Goal: Find specific page/section: Find specific page/section

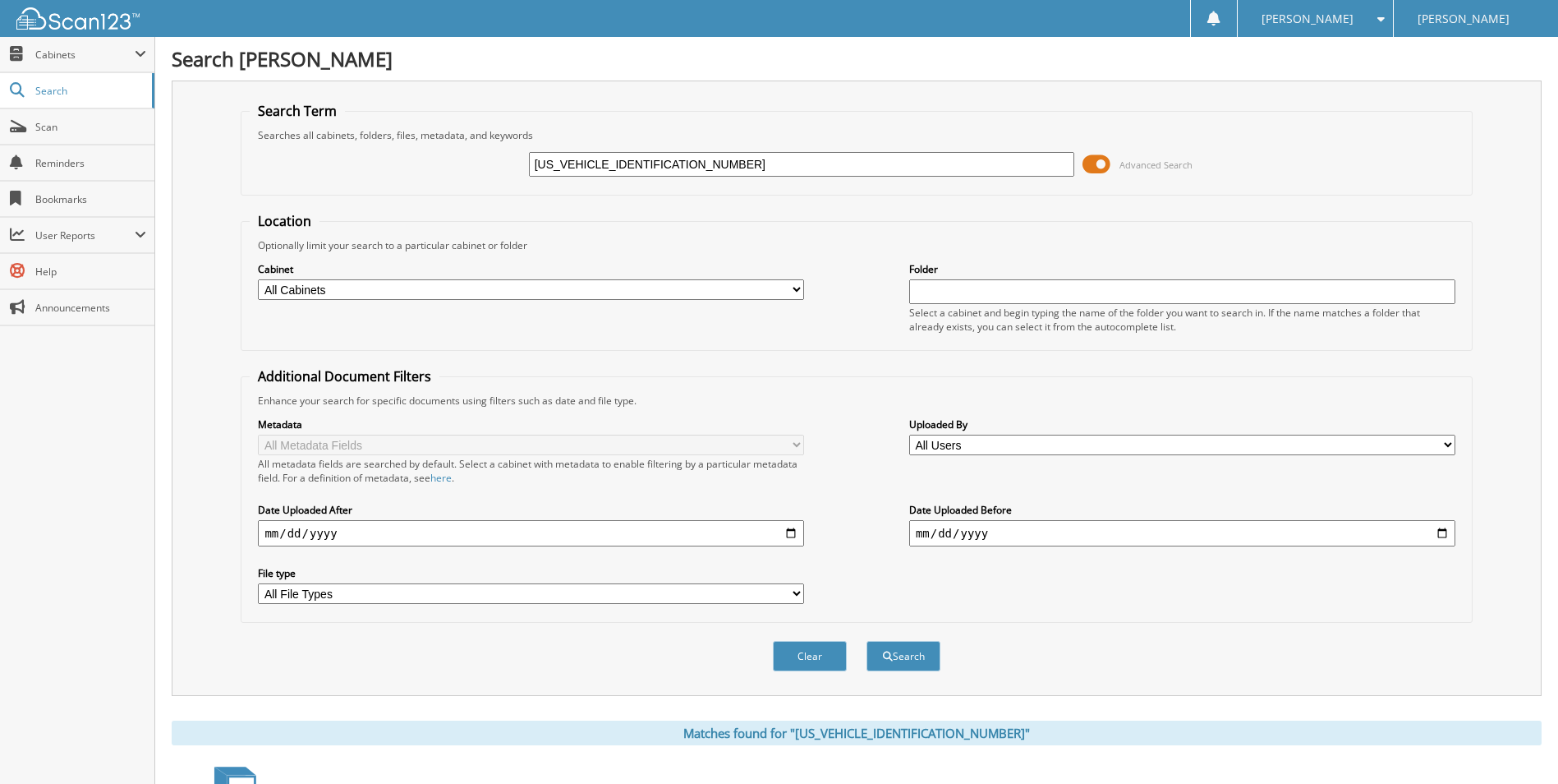
click at [729, 161] on input "[US_VEHICLE_IDENTIFICATION_NUMBER]" at bounding box center [802, 164] width 546 height 25
paste input "P8GFC40467"
type input "[US_VEHICLE_IDENTIFICATION_NUMBER]"
click at [920, 655] on button "Search" at bounding box center [903, 655] width 74 height 30
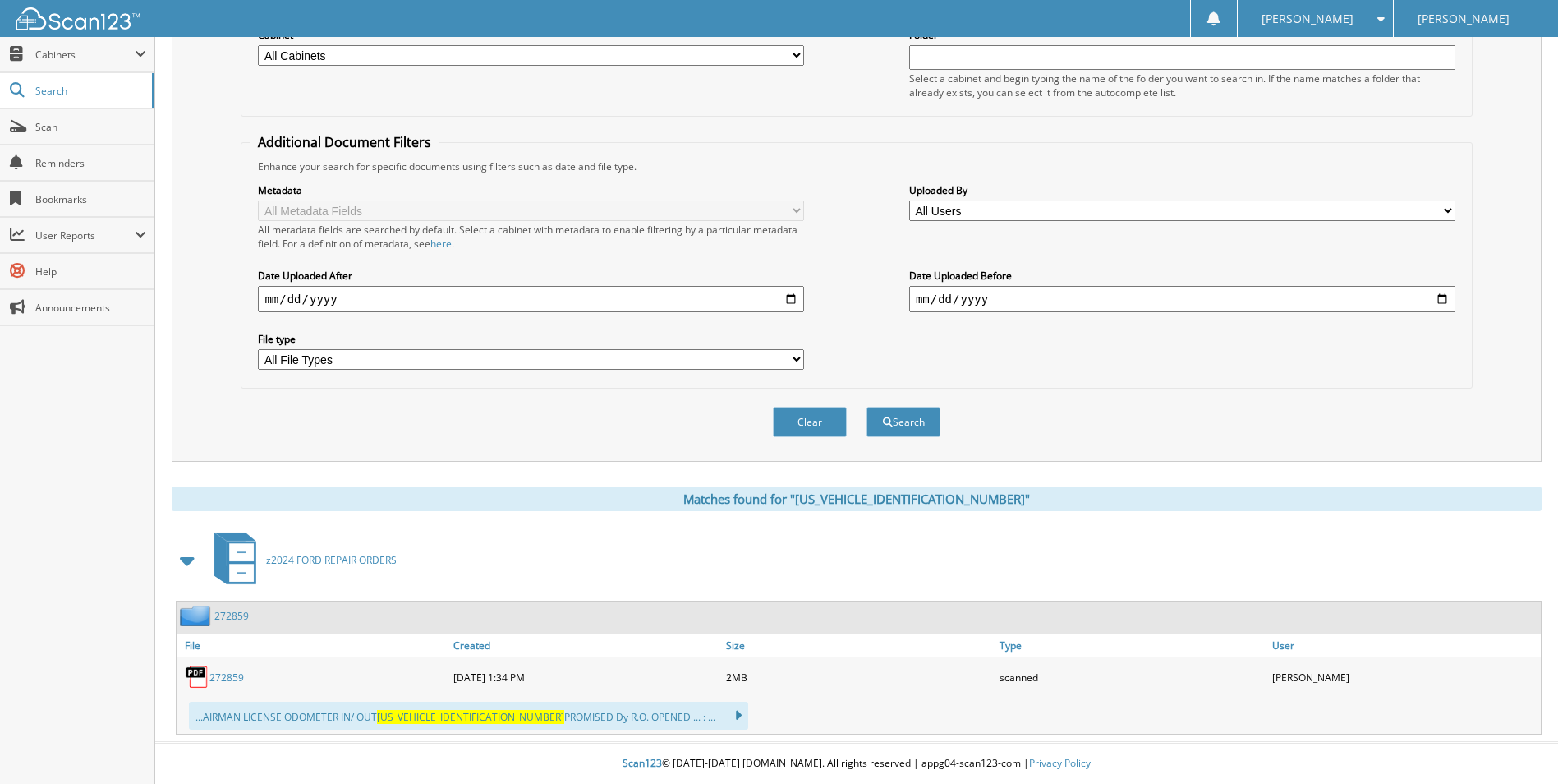
click at [216, 672] on link "272859" at bounding box center [227, 676] width 35 height 14
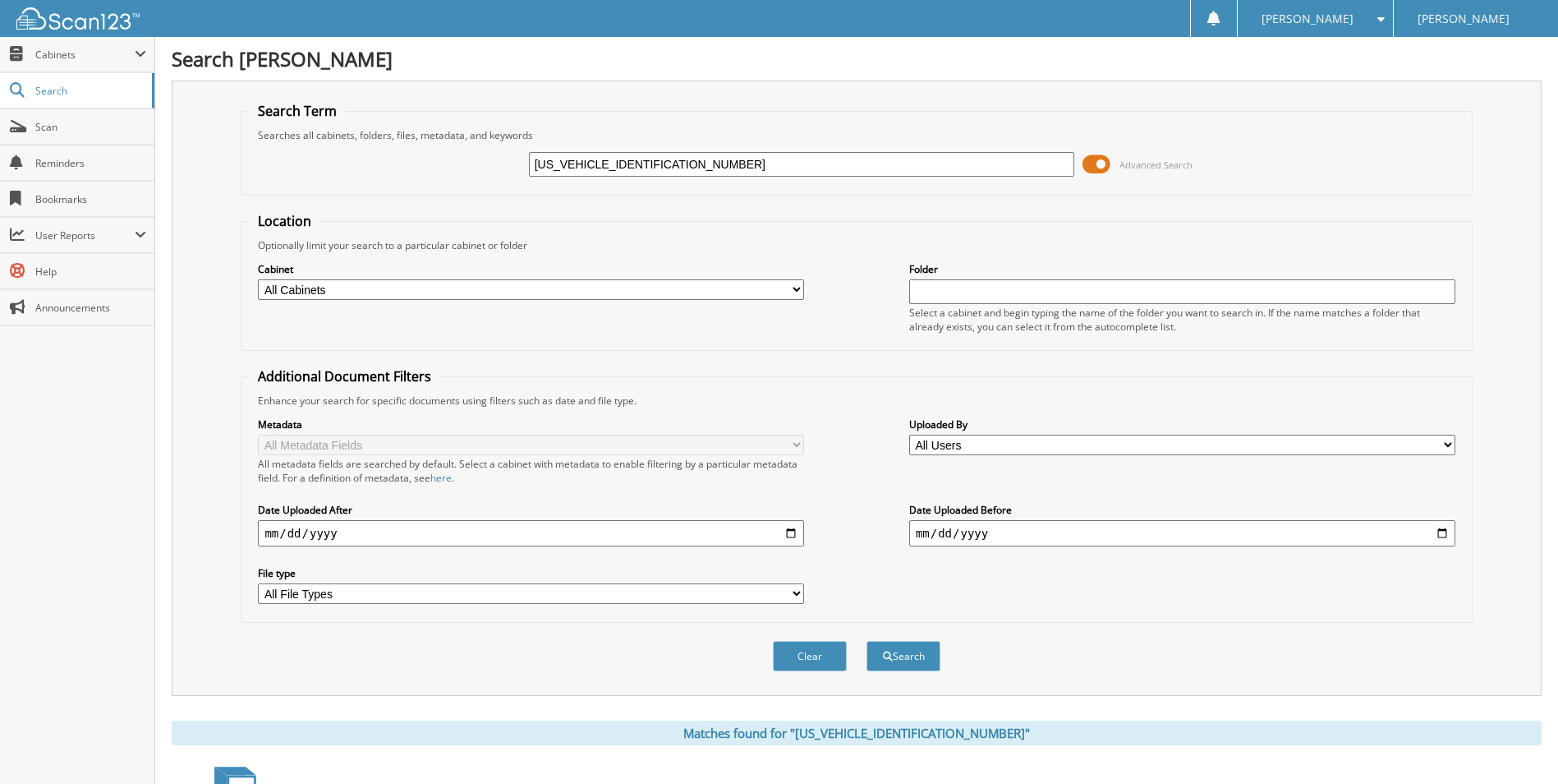
click at [696, 165] on input "[US_VEHICLE_IDENTIFICATION_NUMBER]" at bounding box center [802, 164] width 546 height 25
click at [694, 166] on input "[US_VEHICLE_IDENTIFICATION_NUMBER]" at bounding box center [802, 164] width 546 height 25
paste input "25F13498A"
type input "25F13498A"
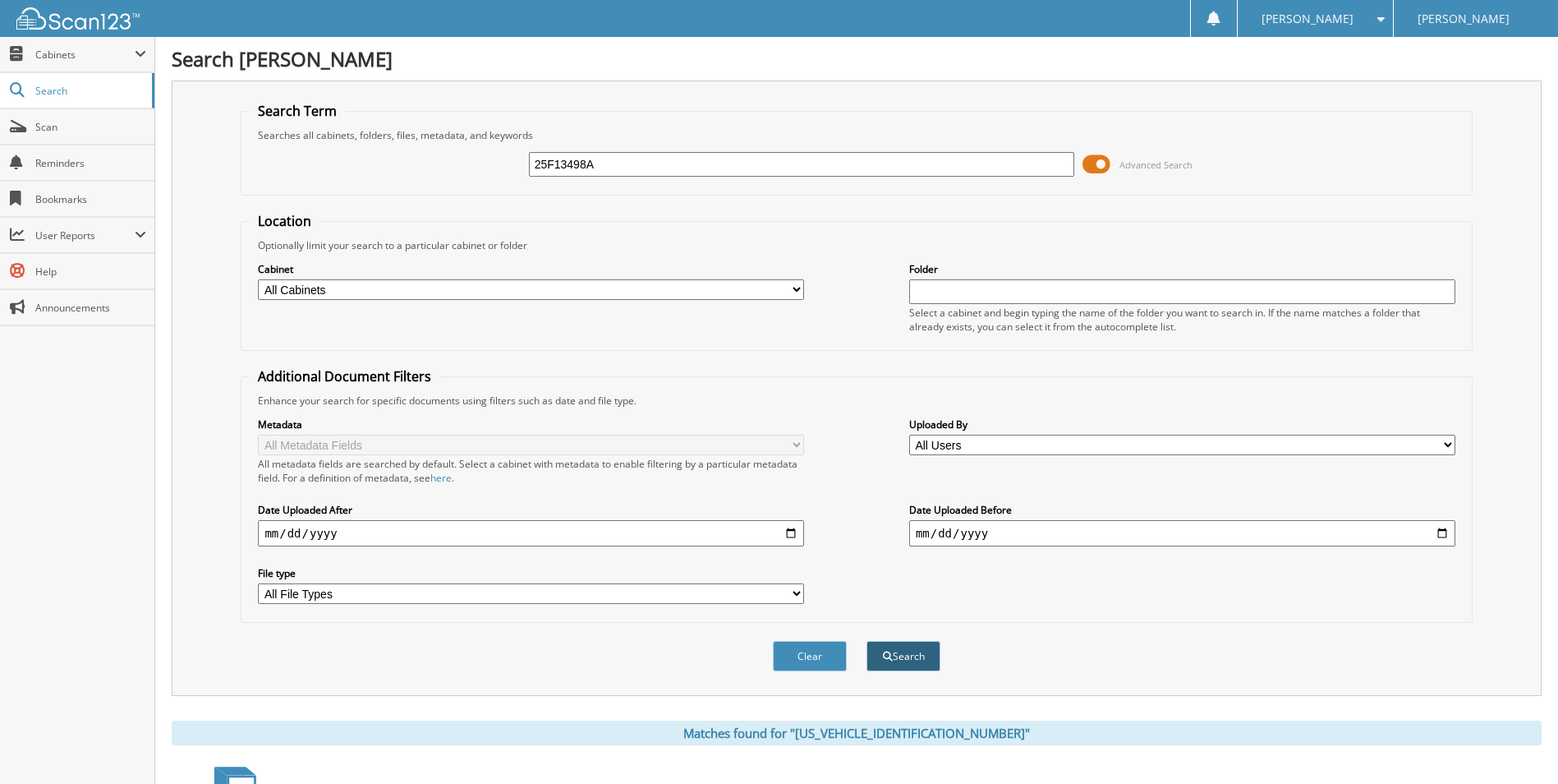
click at [906, 668] on button "Search" at bounding box center [903, 655] width 74 height 30
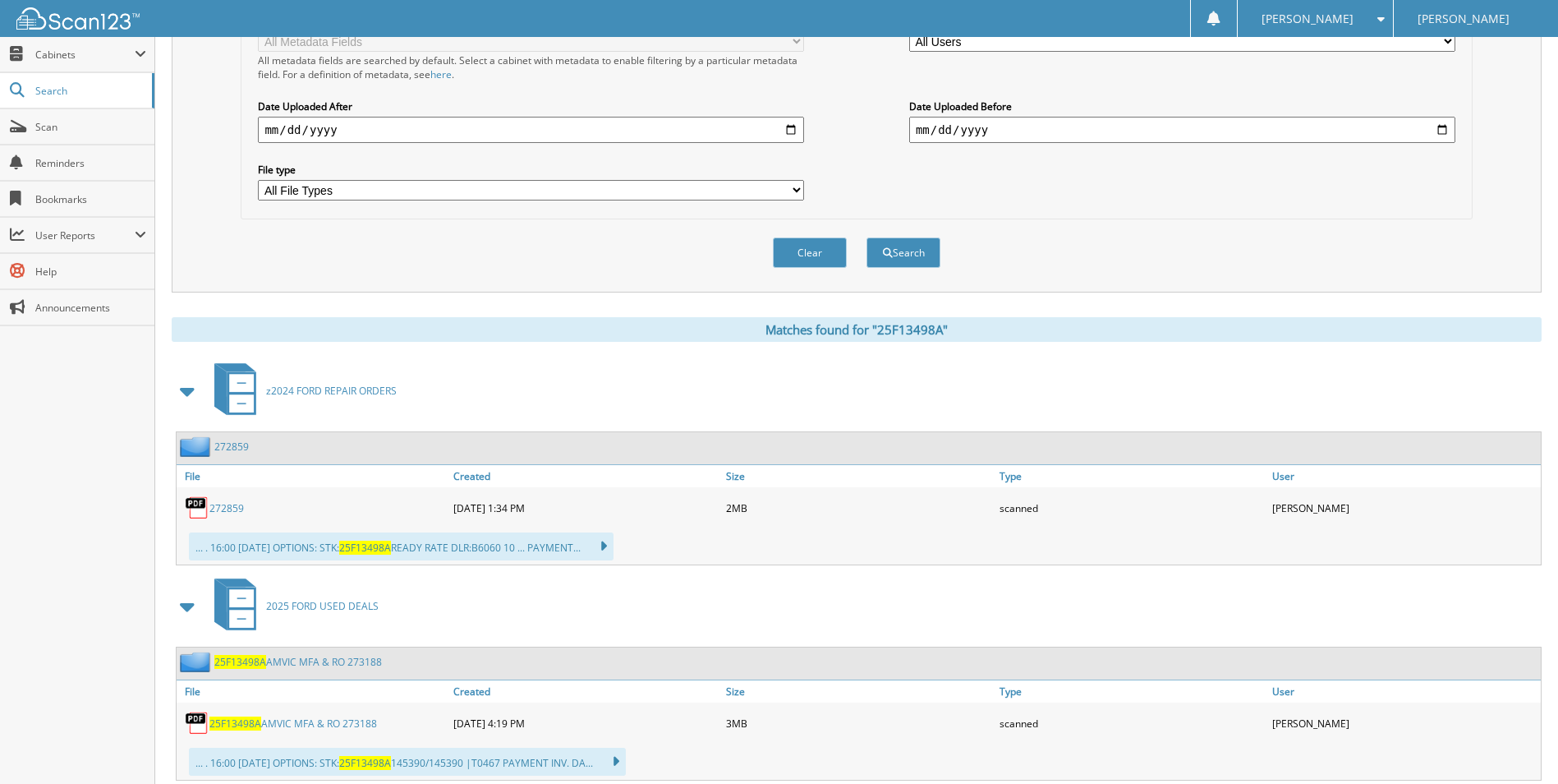
scroll to position [410, 0]
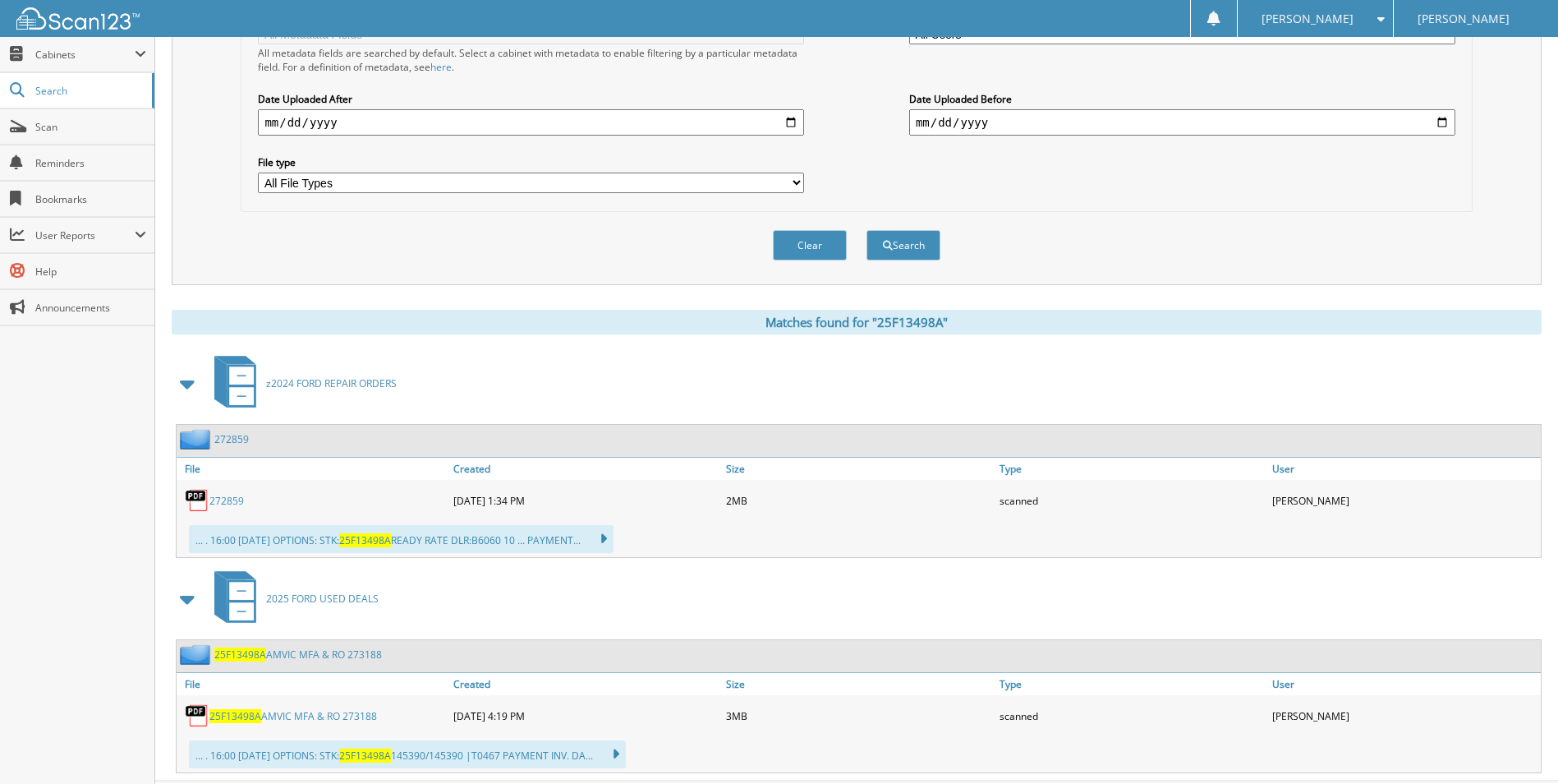
click at [296, 712] on link "25F13498A AMVIC MFA & RO 273188" at bounding box center [292, 715] width 167 height 14
click at [296, 713] on link "25F13498A AMVIC MFA & RO 273188" at bounding box center [292, 715] width 167 height 14
